Goal: Task Accomplishment & Management: Complete application form

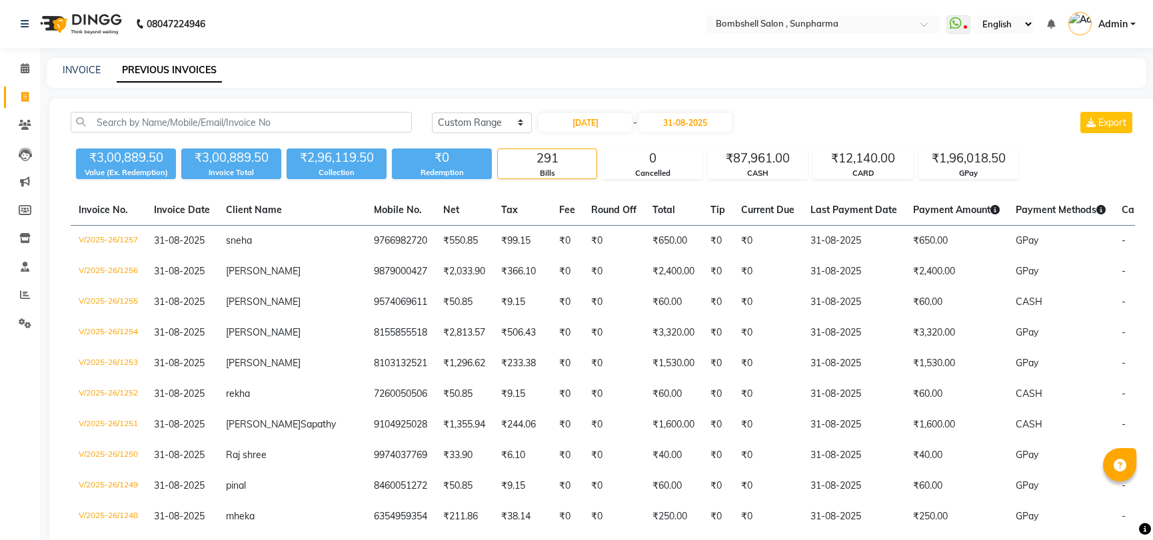
select select "range"
click at [21, 90] on span at bounding box center [24, 97] width 23 height 15
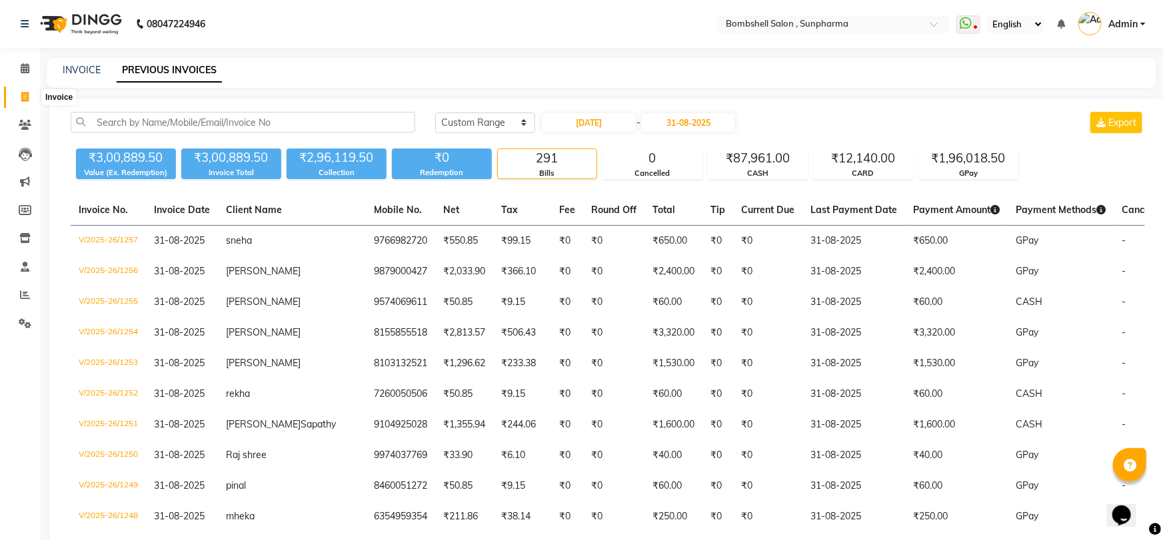
select select "4965"
select select "service"
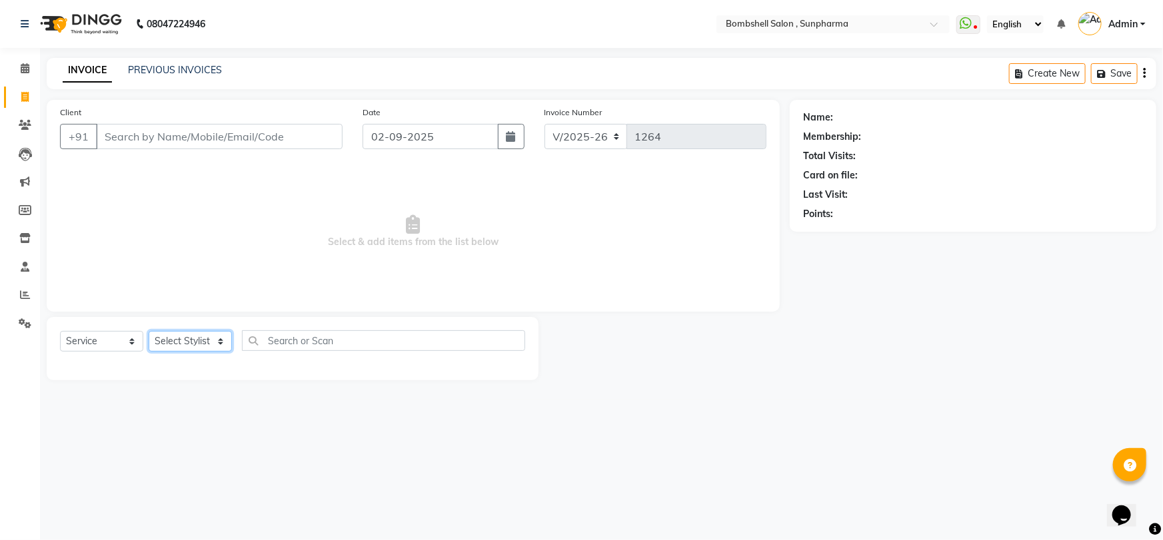
click at [205, 338] on select "Select Stylist [PERSON_NAME] Ananta [PERSON_NAME] [PERSON_NAME] dhanlaxmi poona…" at bounding box center [190, 341] width 83 height 21
click at [196, 451] on div "08047224946 Select Location × Bombshell Salon , Sunpharma WhatsApp Status ✕ Sta…" at bounding box center [581, 270] width 1163 height 540
click at [219, 334] on select "Select Stylist [PERSON_NAME] Ananta [PERSON_NAME] [PERSON_NAME] dhanlaxmi poona…" at bounding box center [190, 341] width 83 height 21
select select "87946"
click at [149, 331] on select "Select Stylist [PERSON_NAME] Ananta [PERSON_NAME] [PERSON_NAME] dhanlaxmi poona…" at bounding box center [190, 341] width 83 height 21
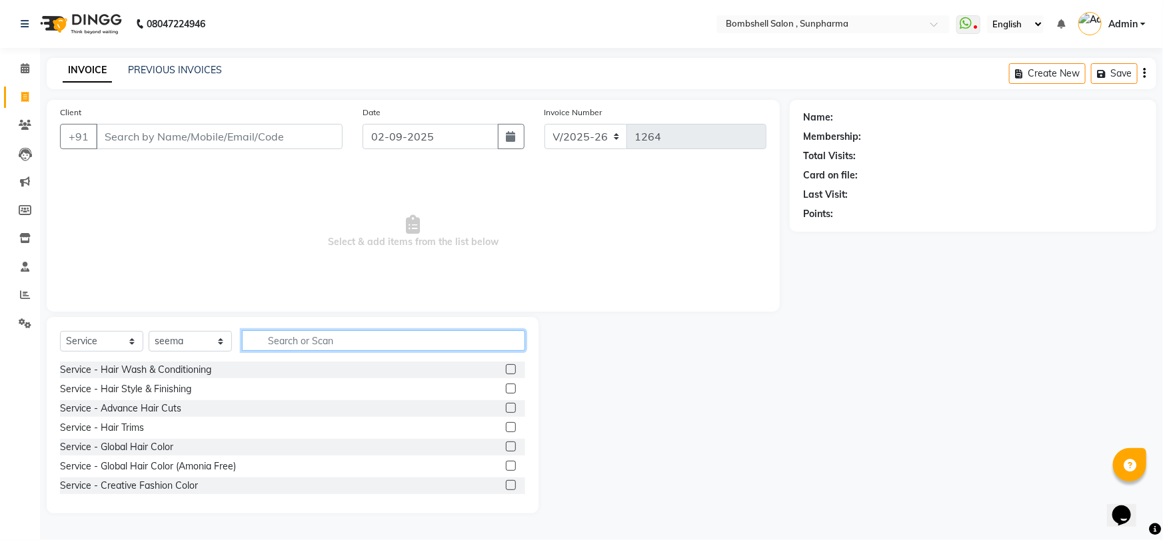
click at [301, 334] on input "text" at bounding box center [383, 340] width 283 height 21
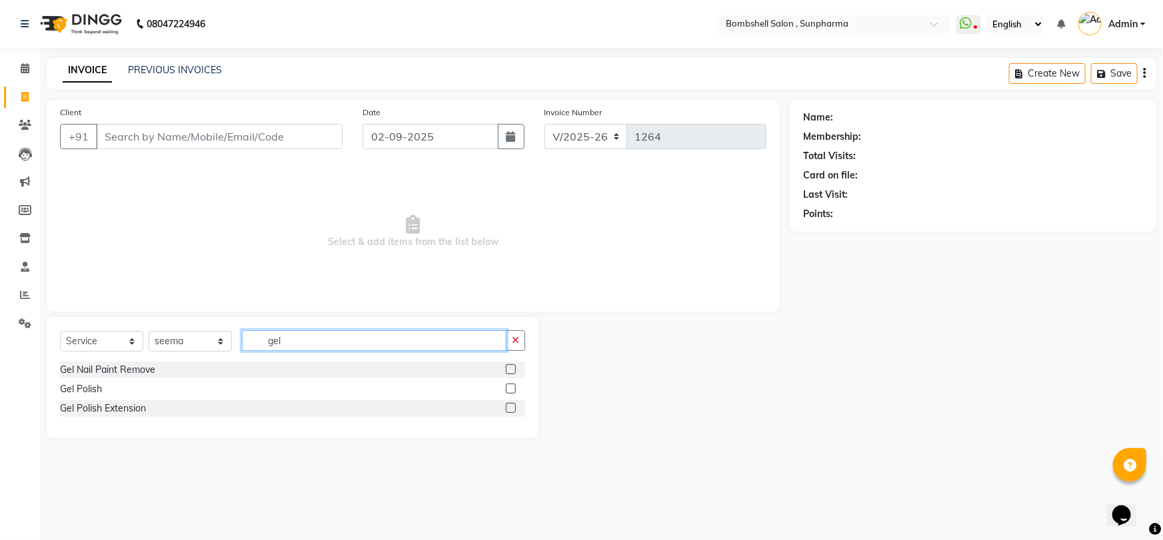
type input "gel"
click at [514, 382] on div at bounding box center [515, 389] width 19 height 17
click at [512, 393] on label at bounding box center [511, 389] width 10 height 10
click at [512, 393] on input "checkbox" at bounding box center [510, 389] width 9 height 9
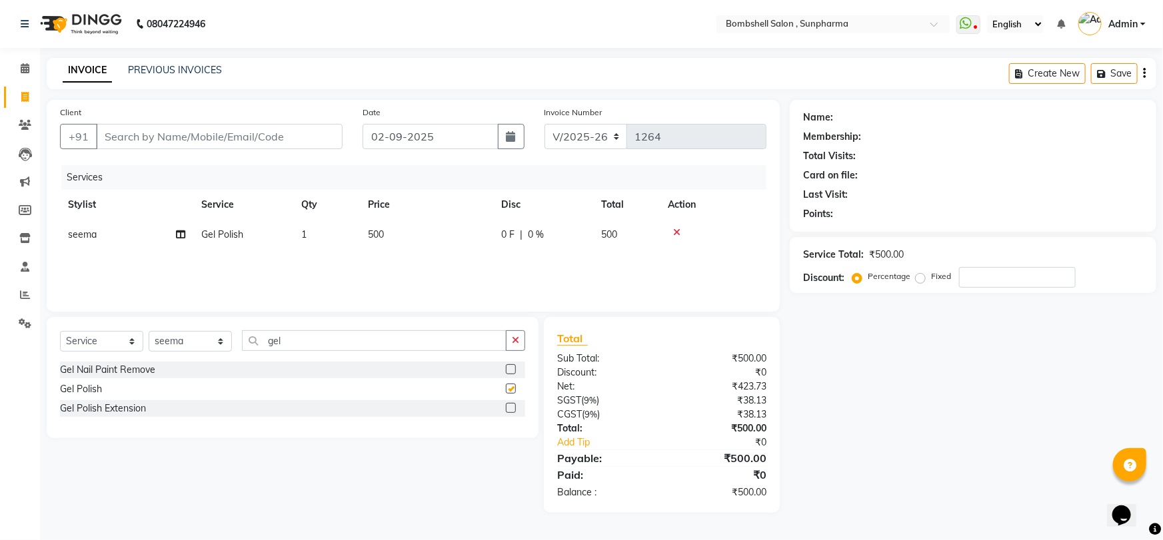
checkbox input "false"
click at [386, 235] on td "500" at bounding box center [426, 235] width 133 height 30
select select "87946"
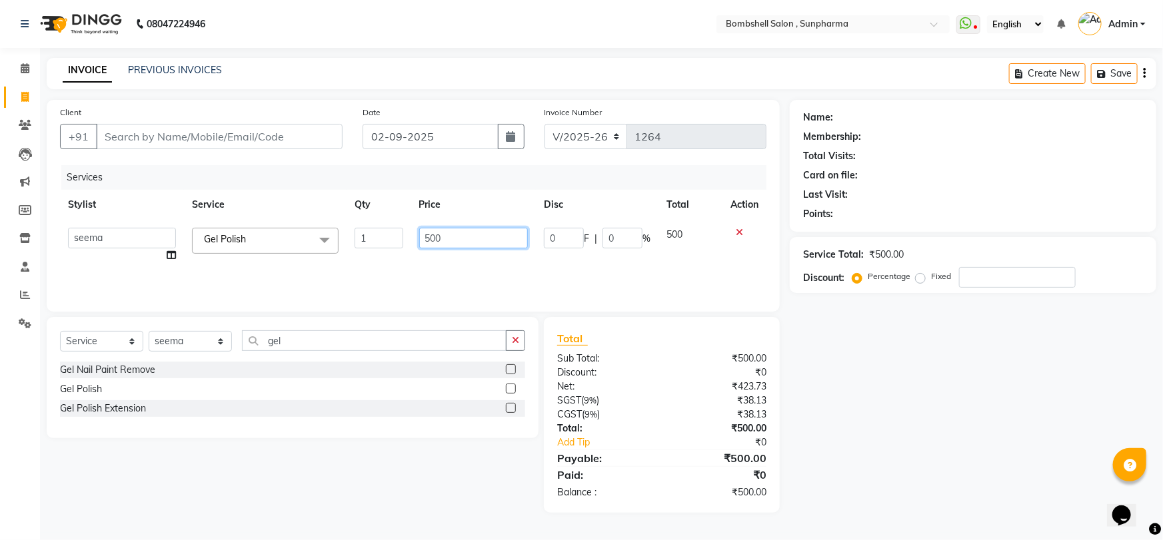
click at [432, 237] on input "500" at bounding box center [473, 238] width 109 height 21
type input "600"
click at [963, 386] on div "Name: Membership: Total Visits: Card on file: Last Visit: Points: Service Total…" at bounding box center [978, 306] width 376 height 413
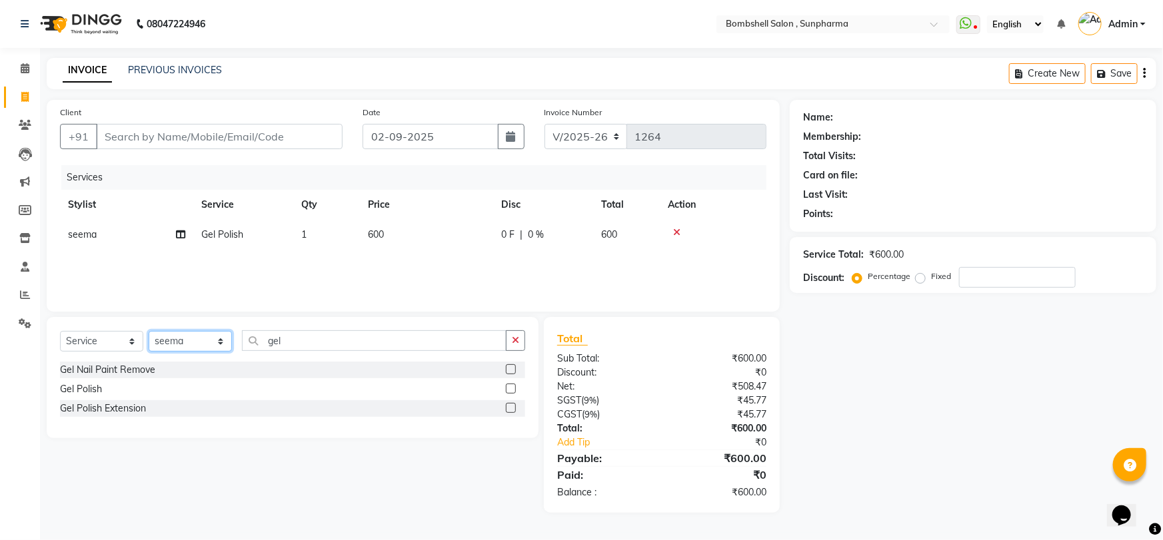
click at [216, 339] on select "Select Stylist [PERSON_NAME] Ananta [PERSON_NAME] [PERSON_NAME] dhanlaxmi poona…" at bounding box center [190, 341] width 83 height 21
select select "59017"
click at [149, 331] on select "Select Stylist [PERSON_NAME] Ananta [PERSON_NAME] [PERSON_NAME] dhanlaxmi poona…" at bounding box center [190, 341] width 83 height 21
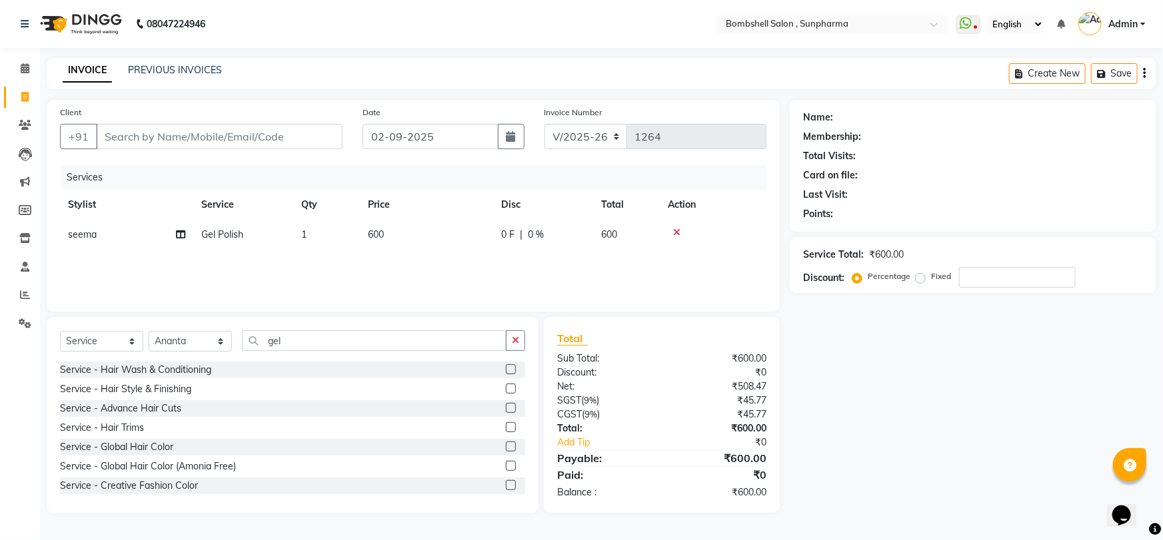
click at [506, 368] on label at bounding box center [511, 369] width 10 height 10
click at [506, 368] on input "checkbox" at bounding box center [510, 370] width 9 height 9
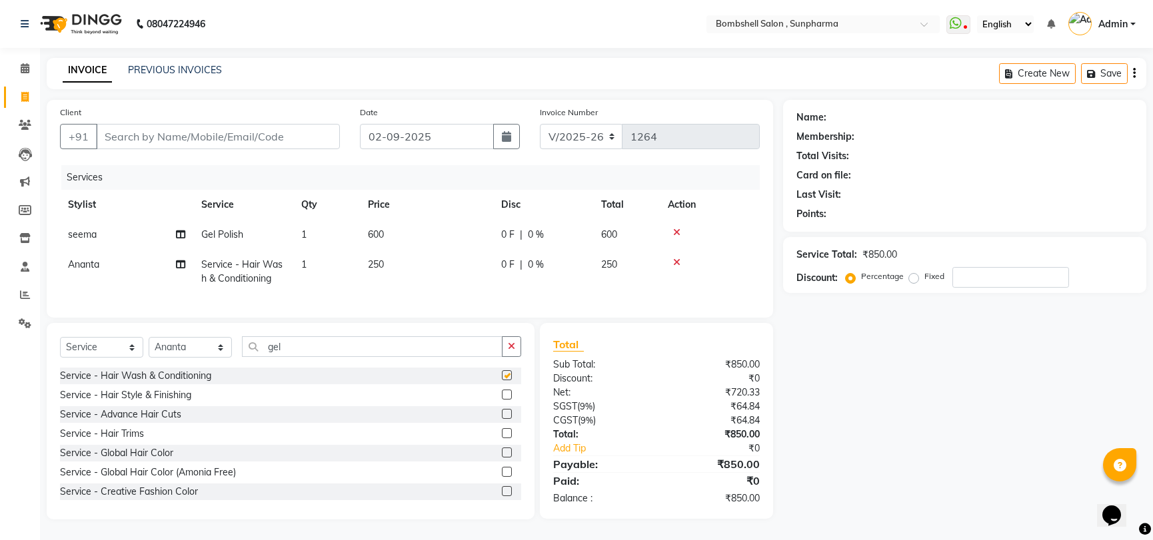
checkbox input "false"
click at [388, 263] on td "250" at bounding box center [426, 272] width 133 height 44
select select "59017"
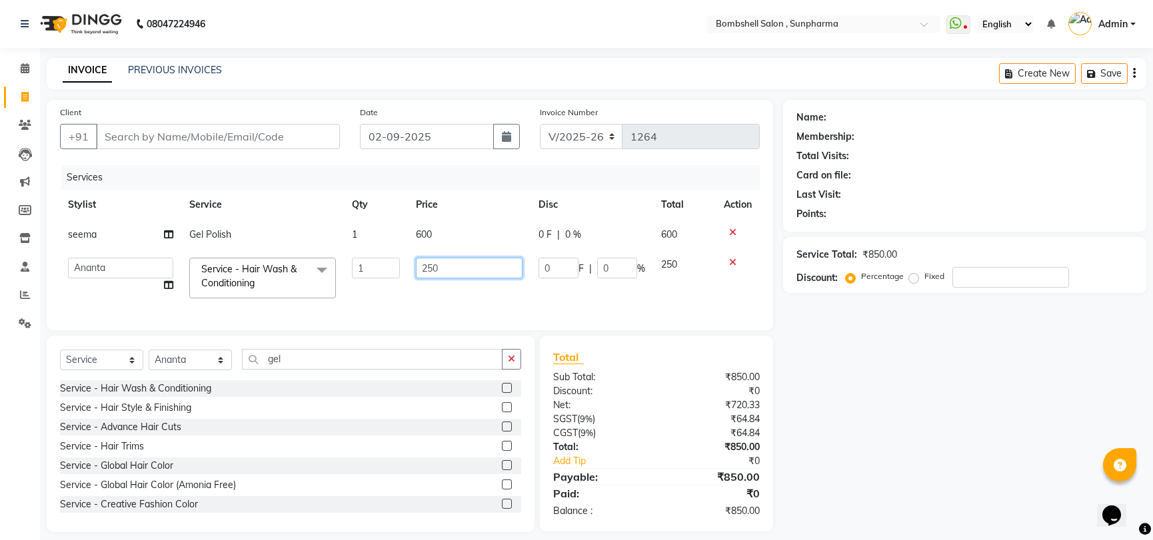
click at [444, 271] on input "250" at bounding box center [469, 268] width 107 height 21
type input "2"
type input "300"
click at [814, 351] on div "Name: Membership: Total Visits: Card on file: Last Visit: Points: Service Total…" at bounding box center [969, 316] width 373 height 432
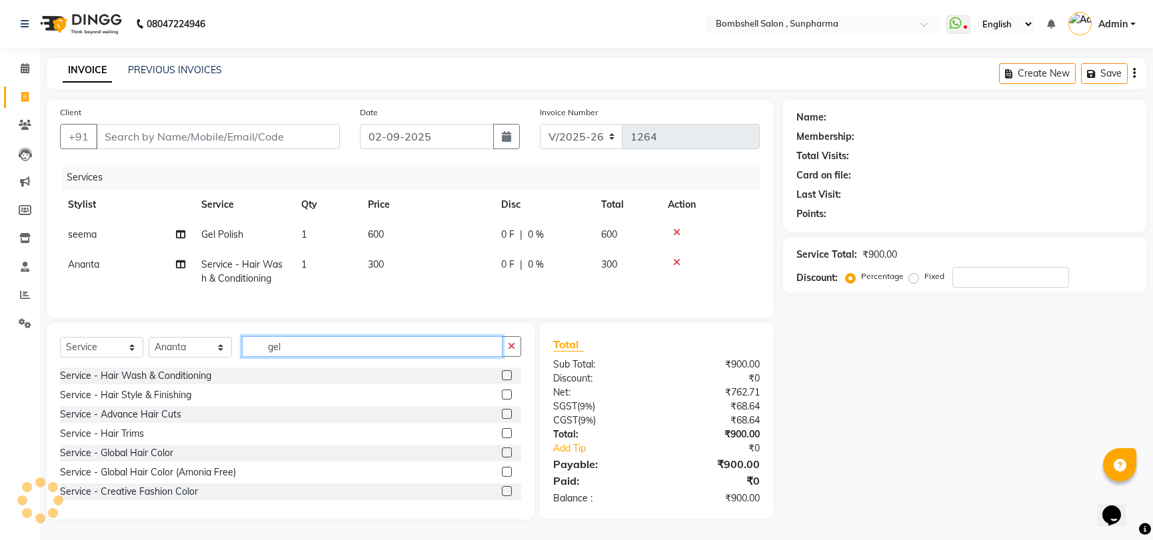
click at [398, 357] on input "gel" at bounding box center [372, 346] width 261 height 21
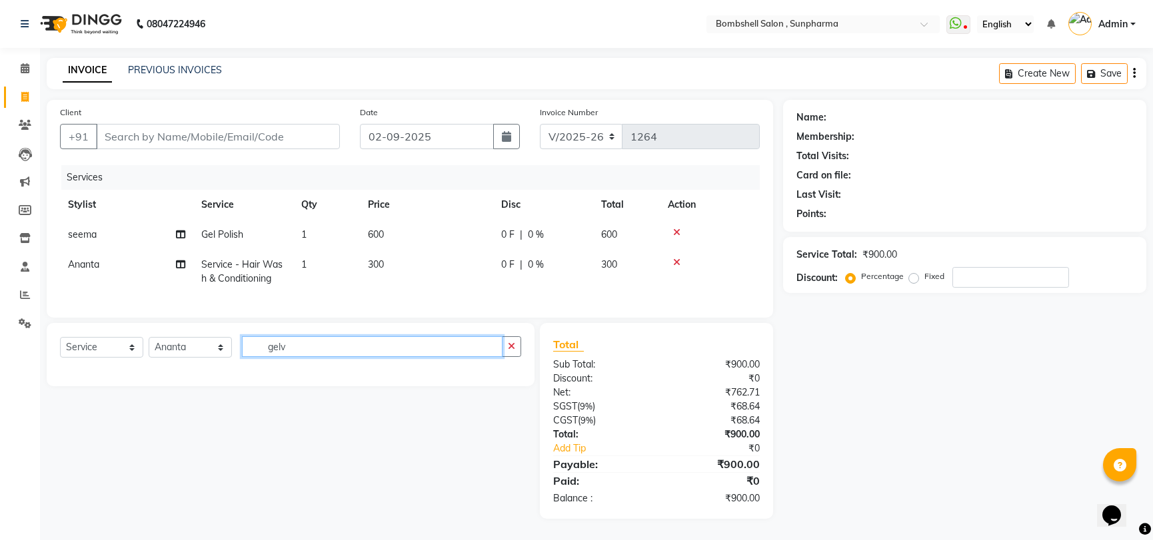
type input "gel"
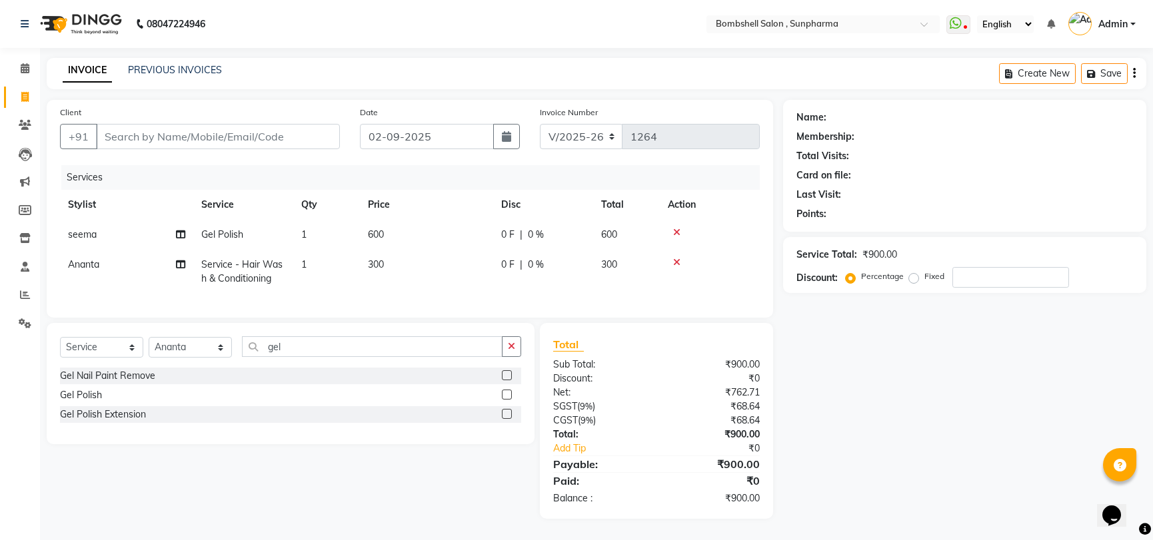
click at [505, 380] on label at bounding box center [507, 375] width 10 height 10
click at [505, 380] on input "checkbox" at bounding box center [506, 376] width 9 height 9
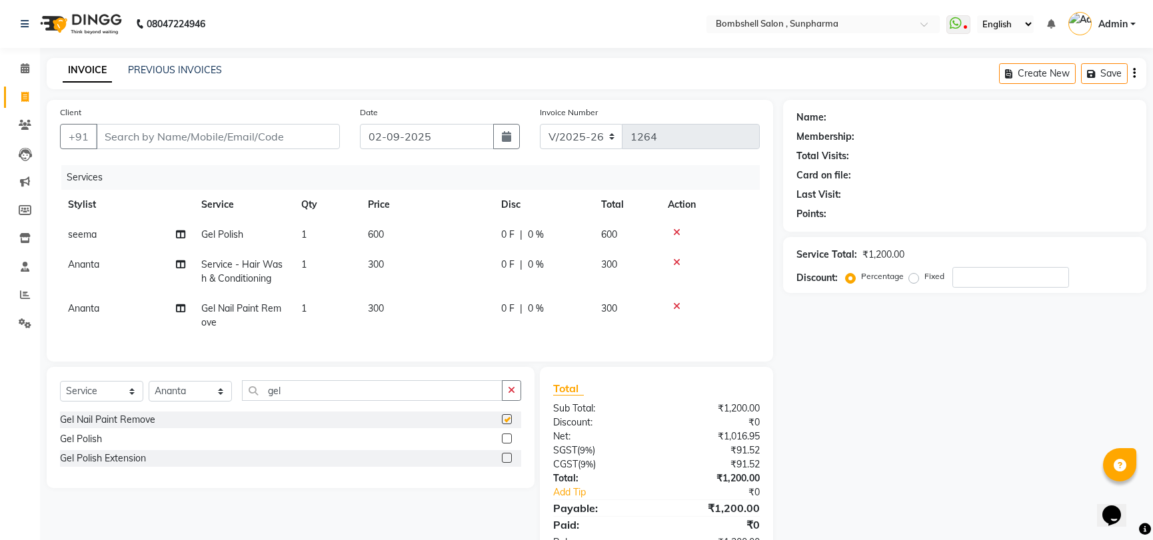
checkbox input "false"
click at [378, 304] on span "300" at bounding box center [376, 309] width 16 height 12
select select "59017"
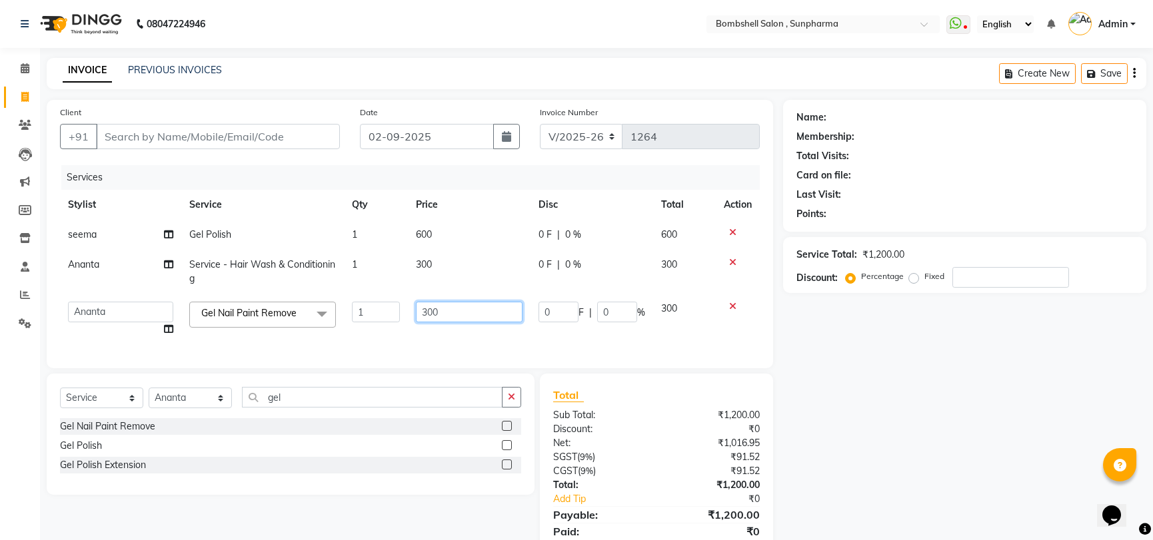
click at [430, 314] on input "300" at bounding box center [469, 312] width 107 height 21
type input "400"
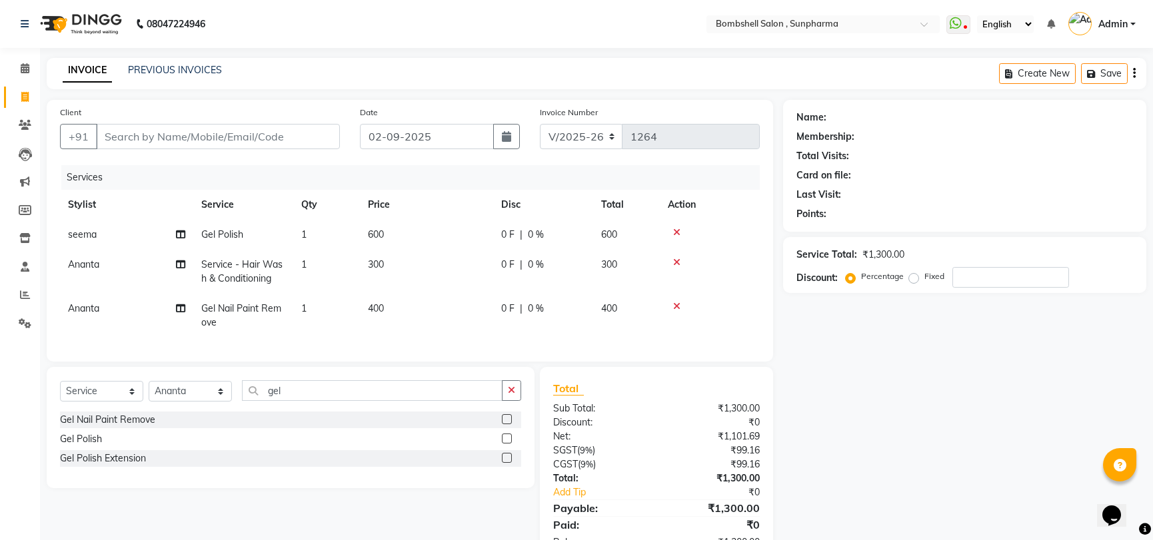
click at [920, 425] on div "Name: Membership: Total Visits: Card on file: Last Visit: Points: Service Total…" at bounding box center [969, 331] width 373 height 463
click at [314, 138] on input "Client" at bounding box center [218, 136] width 244 height 25
click at [85, 299] on td "Ananta" at bounding box center [126, 316] width 133 height 44
select select "59017"
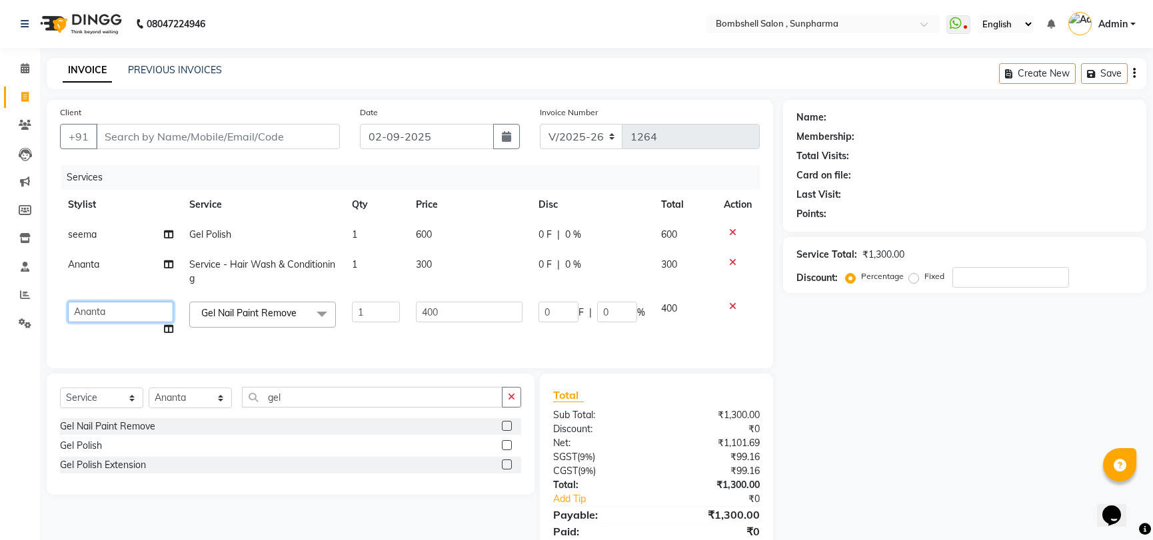
click at [89, 312] on select "[PERSON_NAME] Ananta [PERSON_NAME] [PERSON_NAME] dhanlaxmi poonam [PERSON_NAME]" at bounding box center [120, 312] width 105 height 21
select select "87946"
click at [205, 141] on input "Client" at bounding box center [218, 136] width 244 height 25
click at [130, 134] on input "Client" at bounding box center [218, 136] width 244 height 25
type input "7"
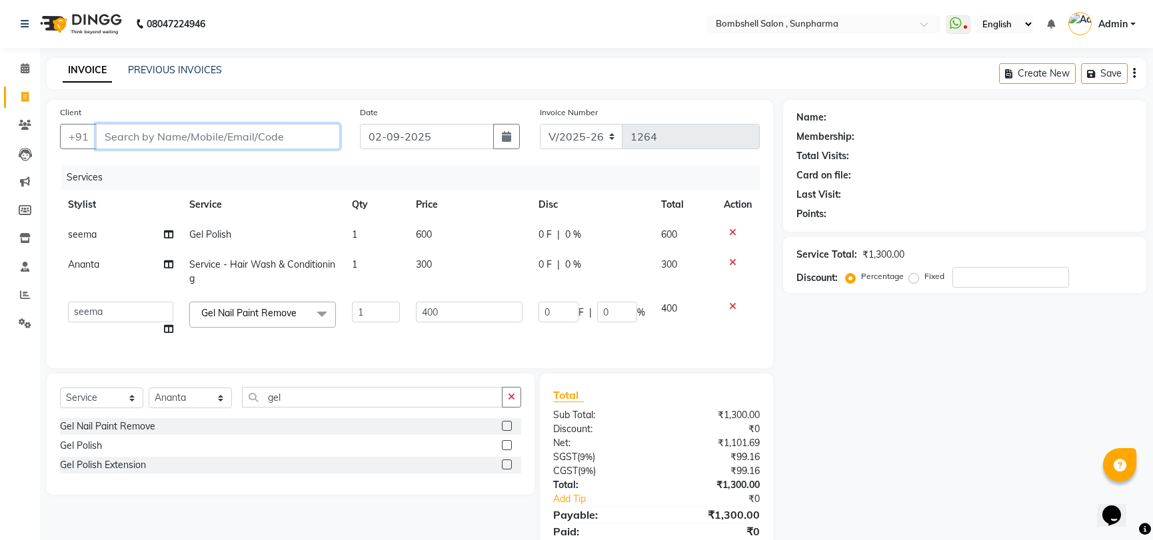
type input "0"
type input "7622915055"
click at [314, 133] on span "Add Client" at bounding box center [305, 136] width 53 height 13
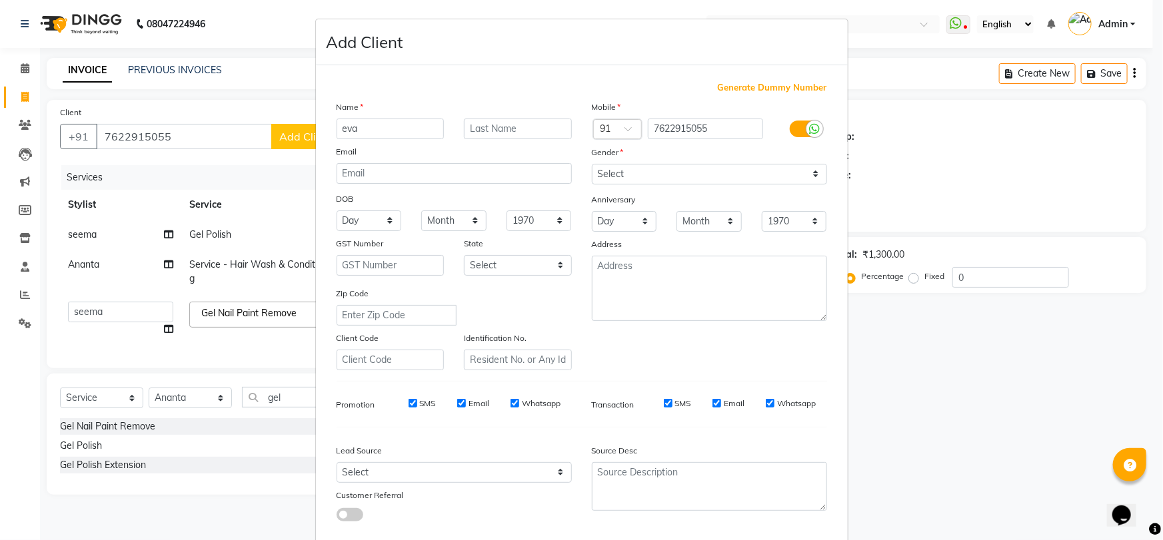
type input "eva"
click at [611, 171] on select "Select [DEMOGRAPHIC_DATA] [DEMOGRAPHIC_DATA] Other Prefer Not To Say" at bounding box center [709, 174] width 235 height 21
select select "[DEMOGRAPHIC_DATA]"
click at [592, 164] on select "Select [DEMOGRAPHIC_DATA] [DEMOGRAPHIC_DATA] Other Prefer Not To Say" at bounding box center [709, 174] width 235 height 21
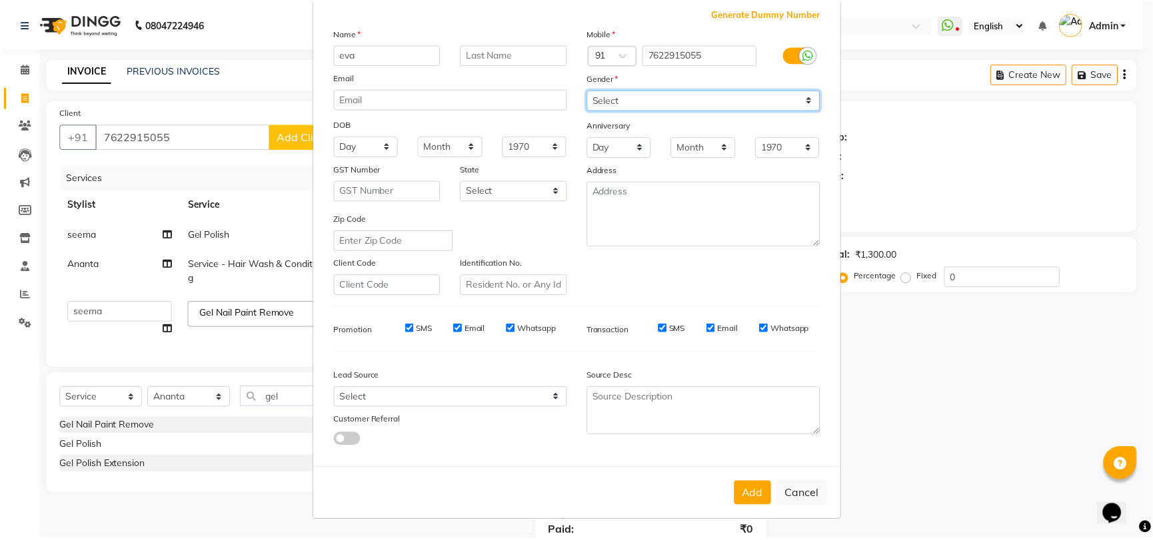
scroll to position [79, 0]
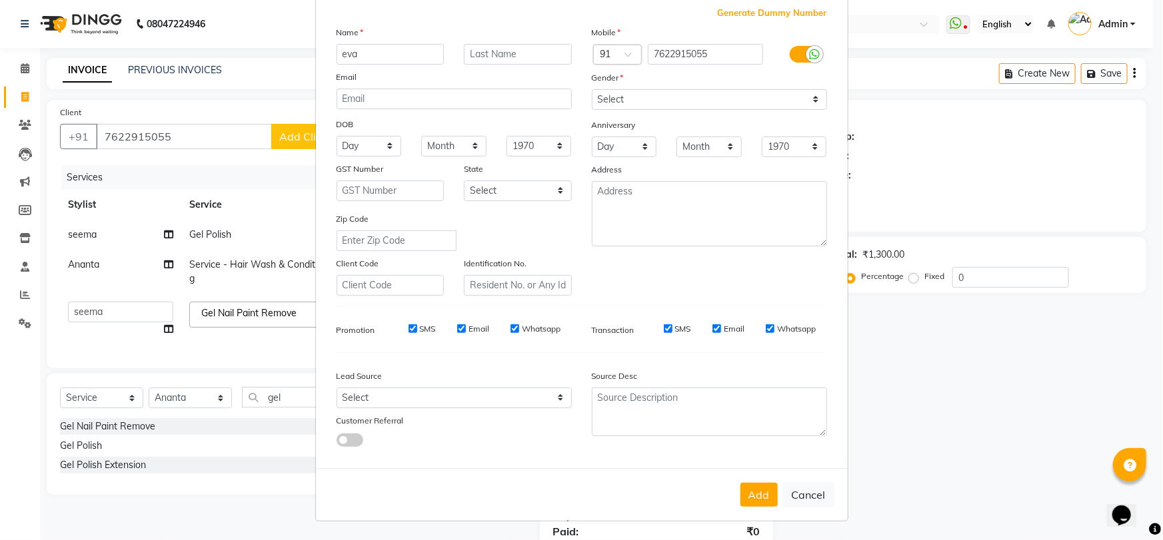
click at [748, 494] on button "Add" at bounding box center [758, 495] width 37 height 24
select select
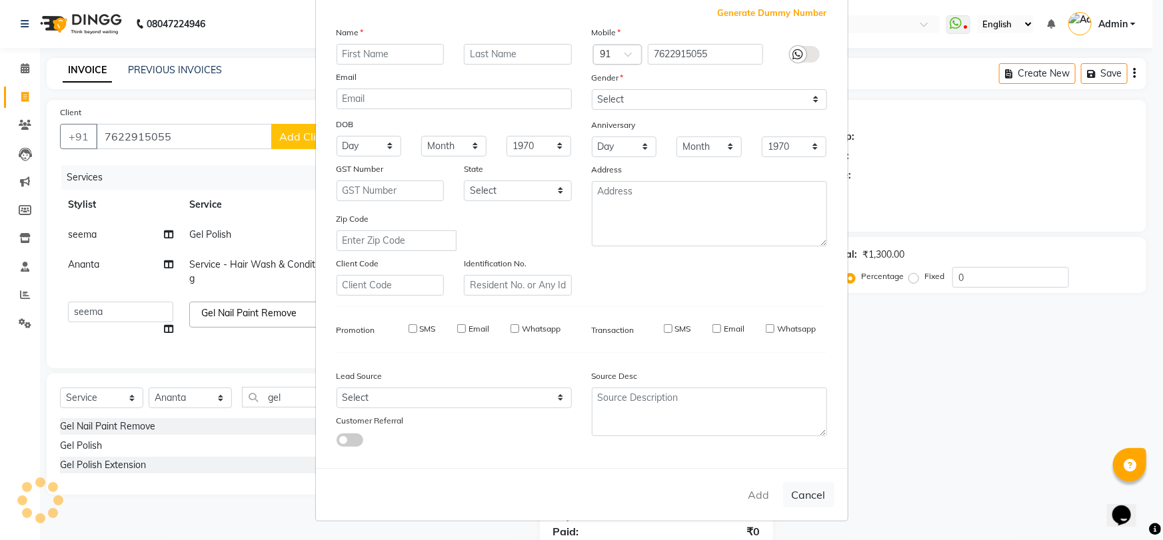
select select
checkbox input "false"
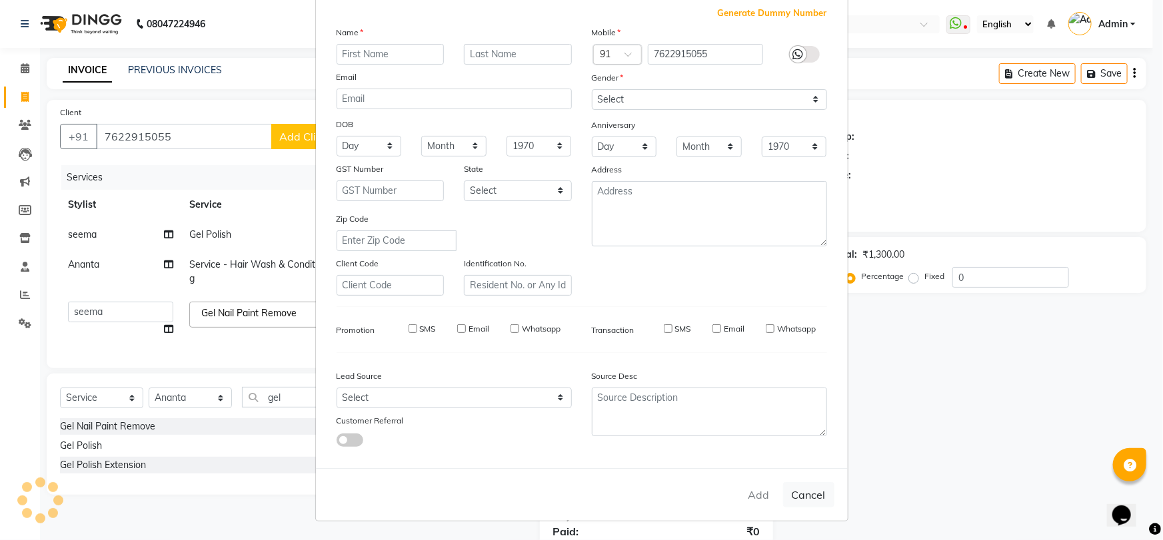
checkbox input "false"
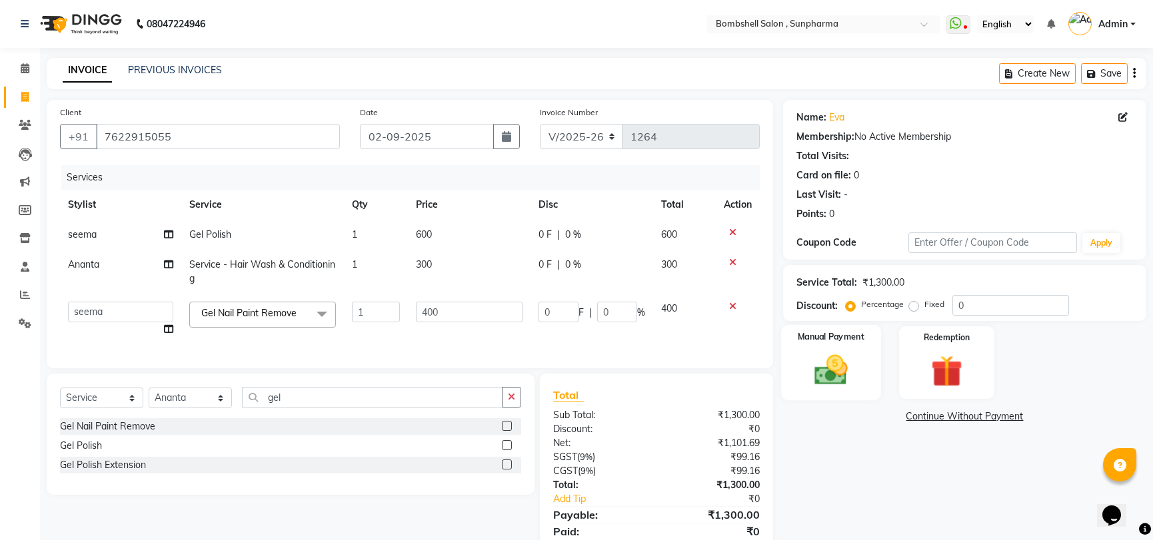
click at [830, 382] on img at bounding box center [831, 370] width 54 height 38
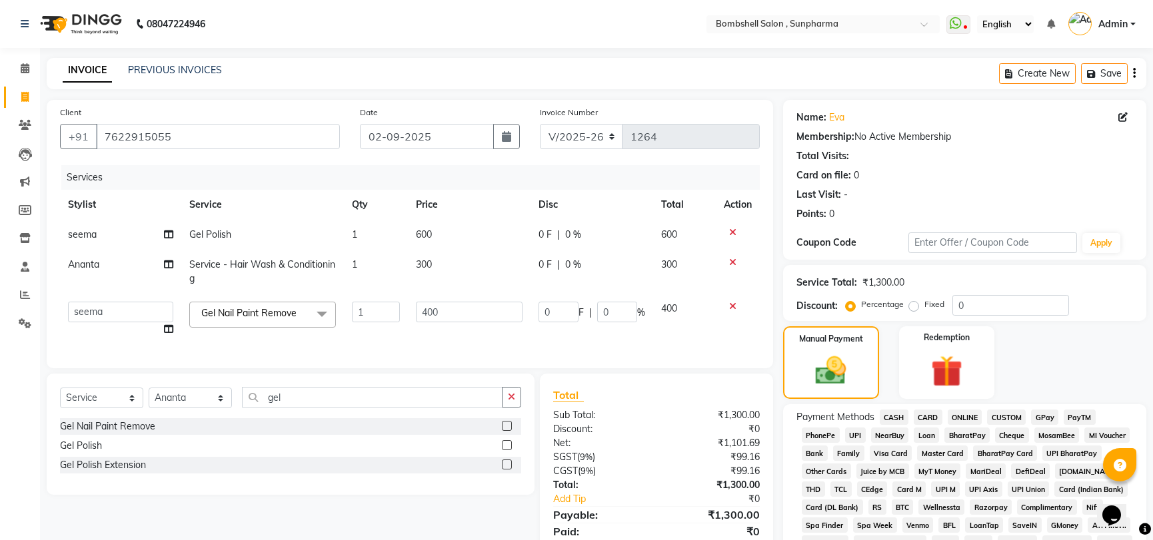
click at [889, 420] on span "CASH" at bounding box center [894, 417] width 29 height 15
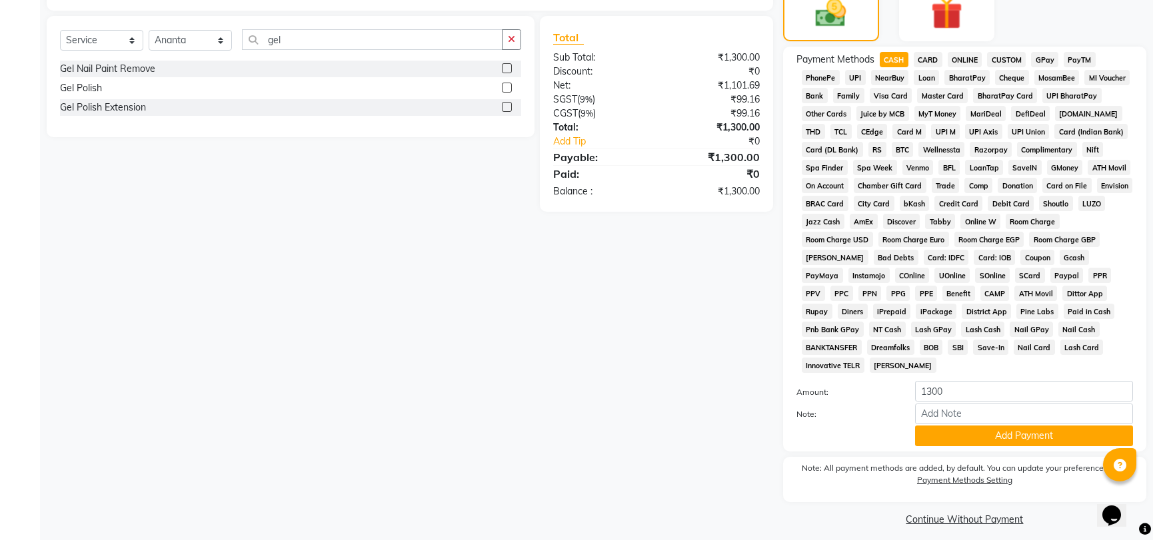
scroll to position [367, 0]
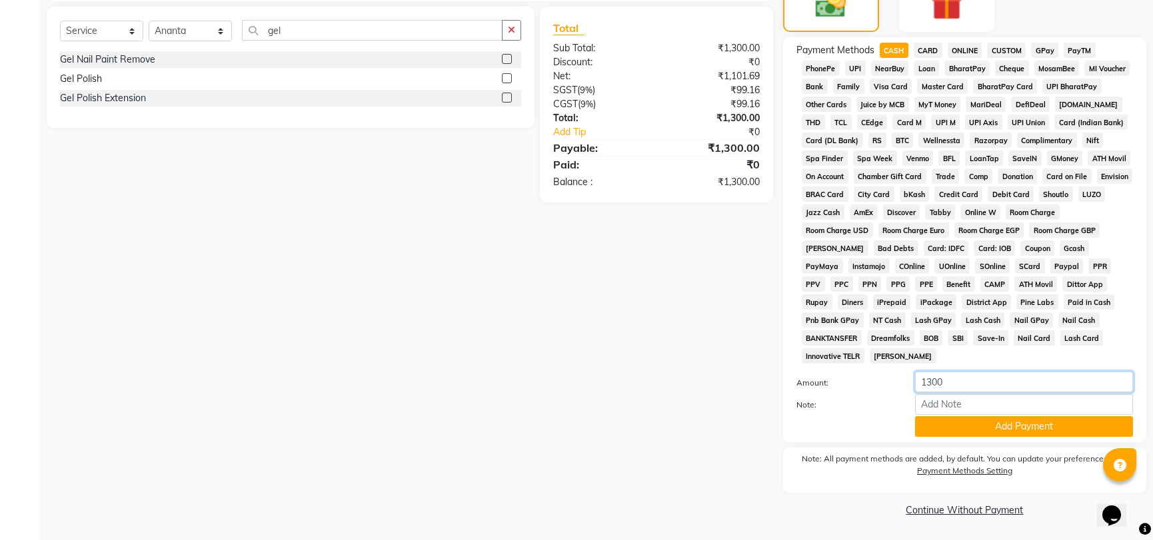
drag, startPoint x: 985, startPoint y: 374, endPoint x: 912, endPoint y: 385, distance: 74.2
click at [912, 385] on div "1300" at bounding box center [1024, 382] width 238 height 21
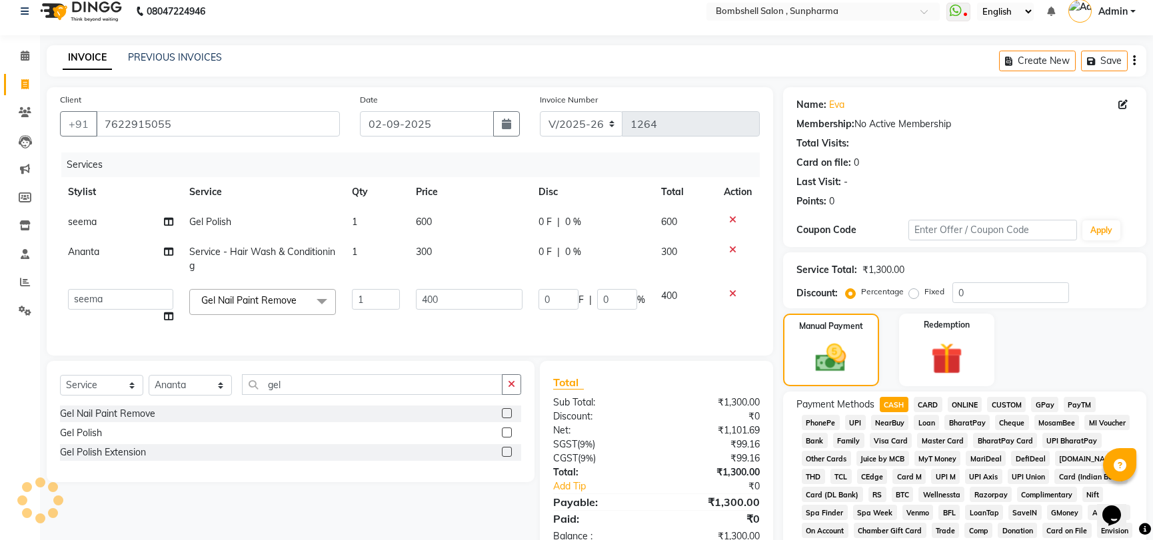
scroll to position [4, 0]
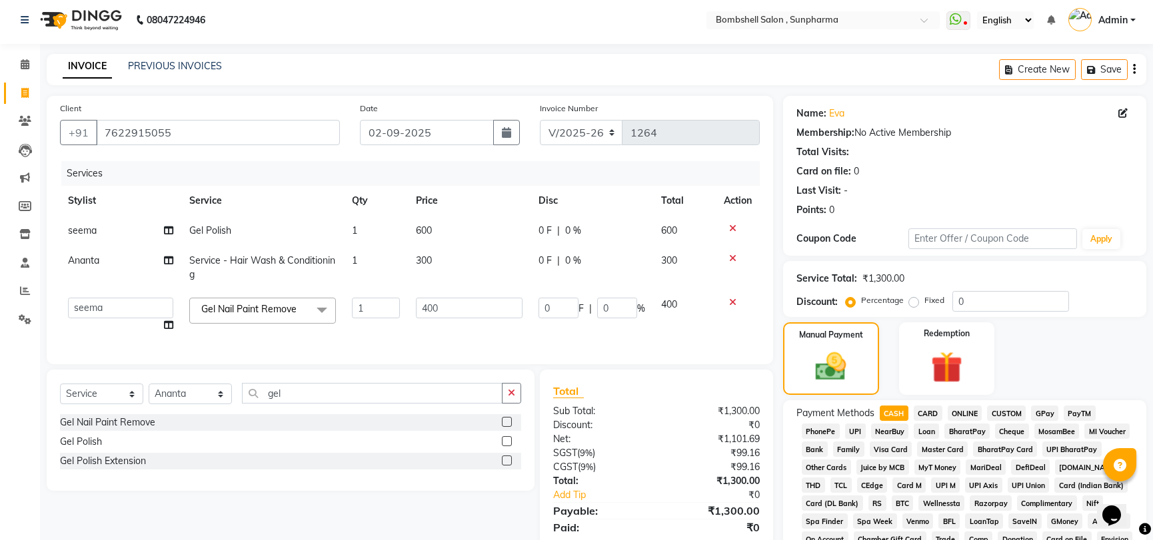
click at [508, 446] on label at bounding box center [507, 441] width 10 height 10
click at [508, 446] on input "checkbox" at bounding box center [506, 442] width 9 height 9
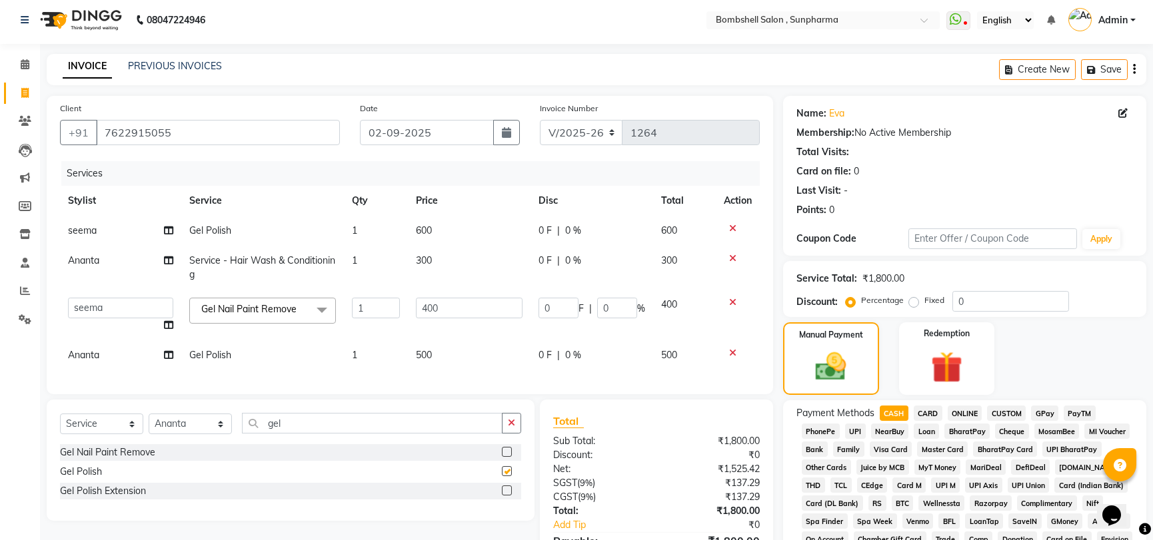
checkbox input "false"
click at [732, 350] on icon at bounding box center [732, 352] width 7 height 9
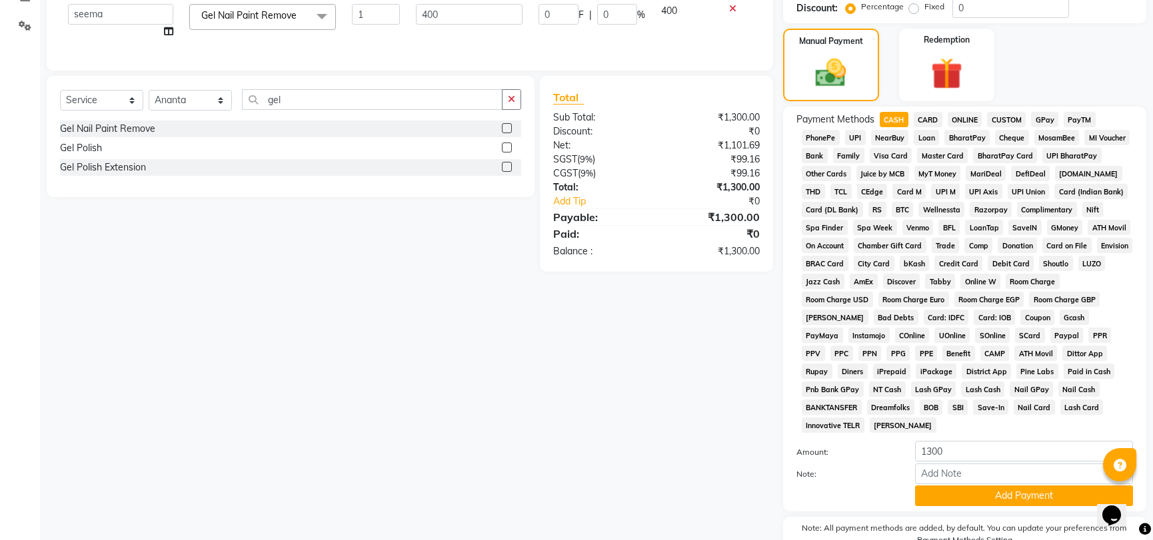
scroll to position [367, 0]
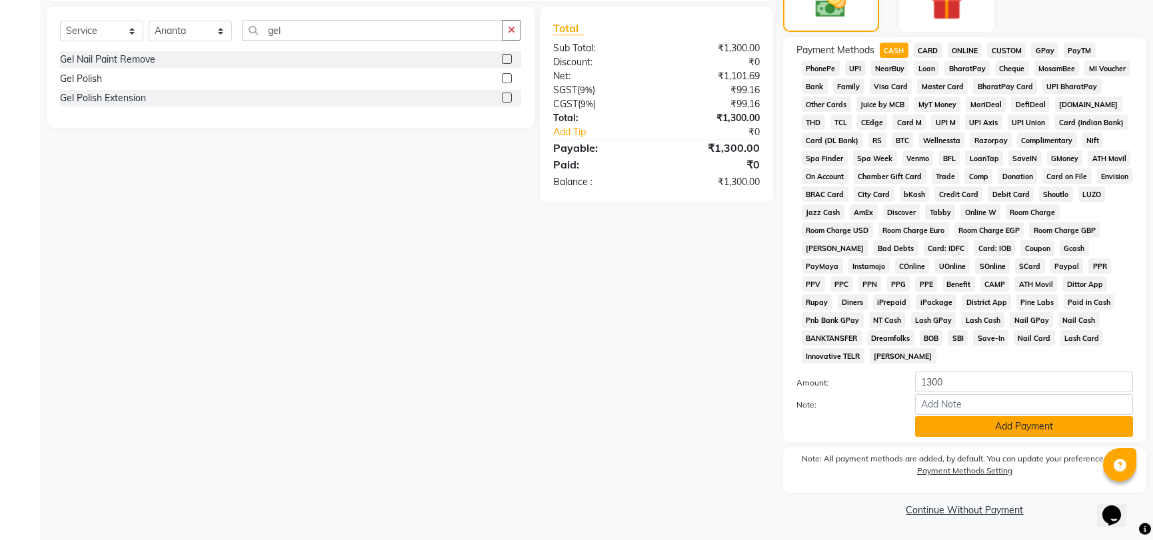
click at [955, 430] on button "Add Payment" at bounding box center [1024, 426] width 218 height 21
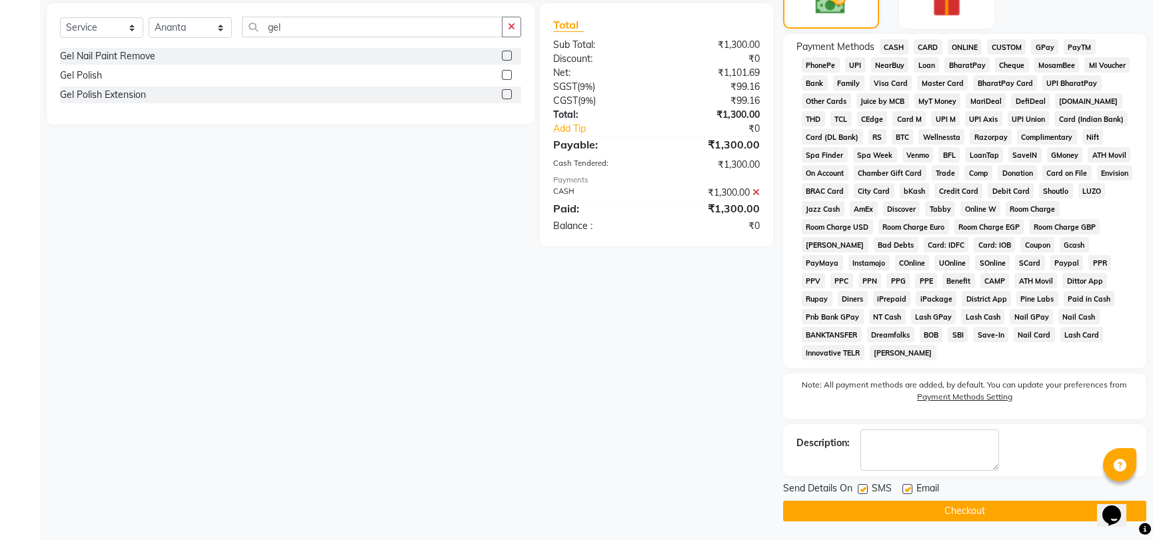
scroll to position [371, 0]
click at [900, 511] on button "Checkout" at bounding box center [964, 510] width 363 height 21
